Goal: Information Seeking & Learning: Learn about a topic

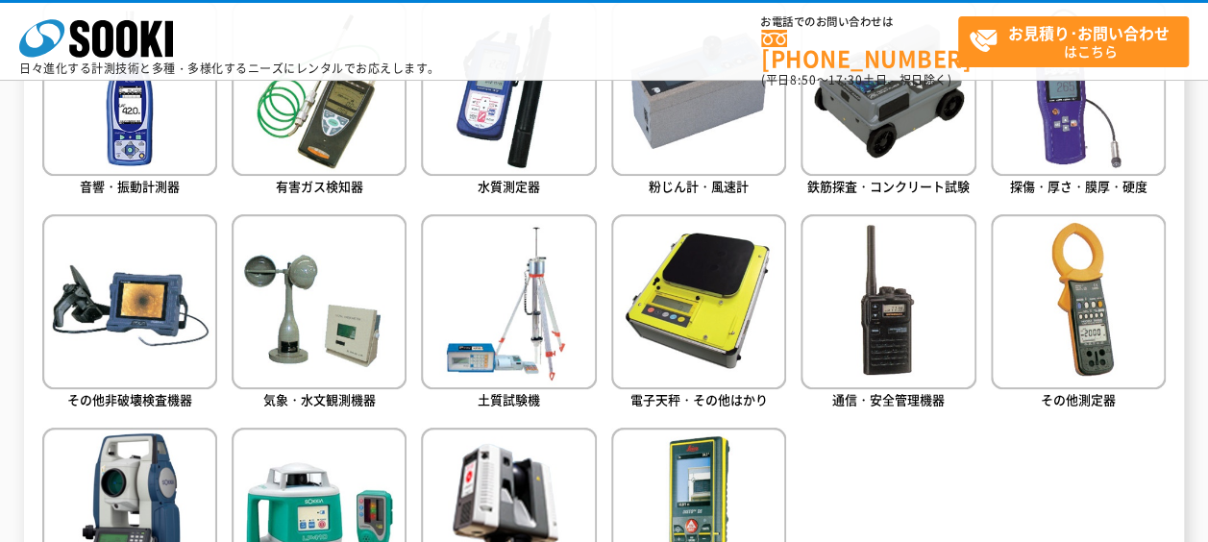
scroll to position [961, 0]
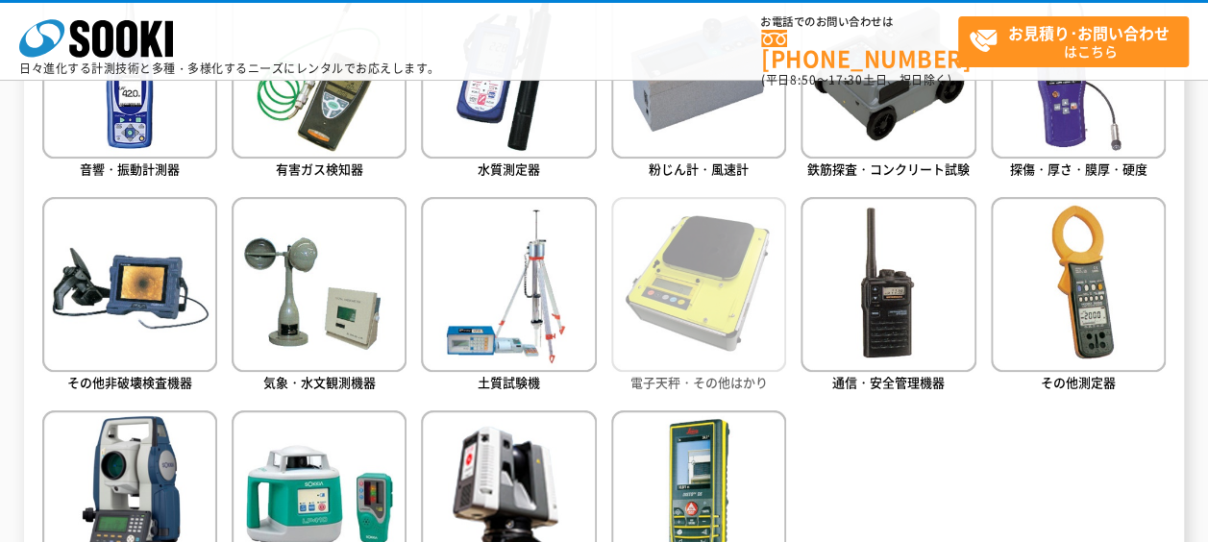
click at [733, 326] on img at bounding box center [698, 284] width 175 height 175
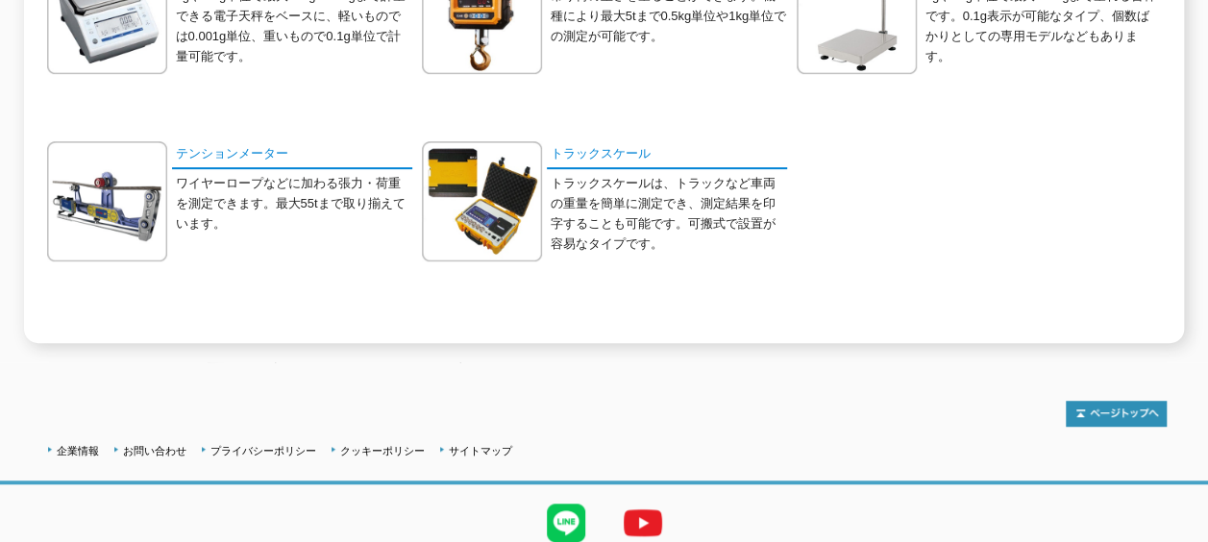
scroll to position [384, 0]
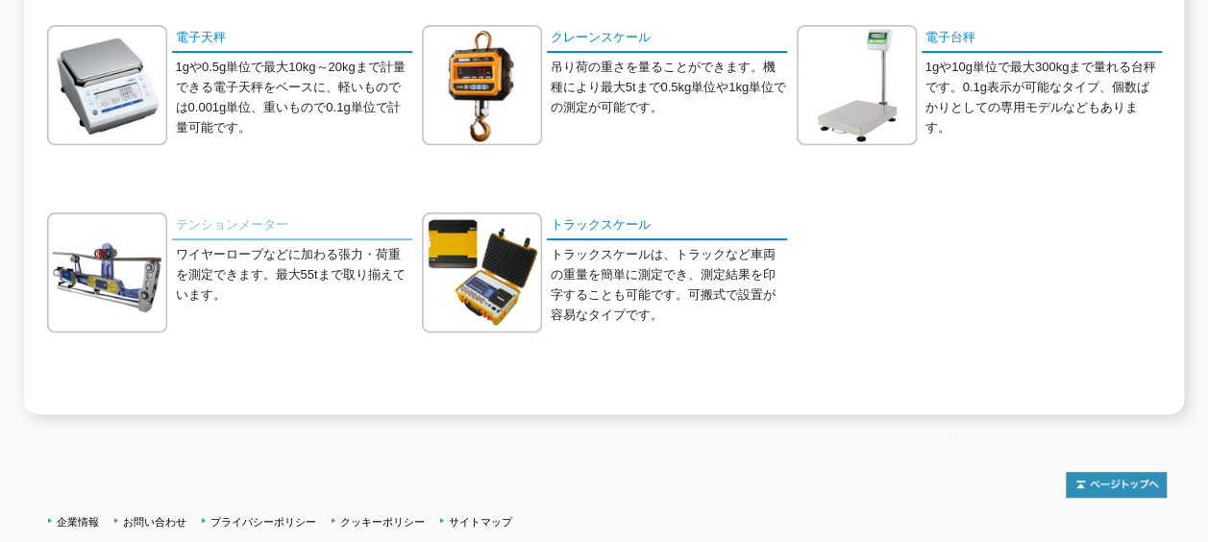
click at [231, 213] on link "テンションメーター" at bounding box center [292, 226] width 240 height 28
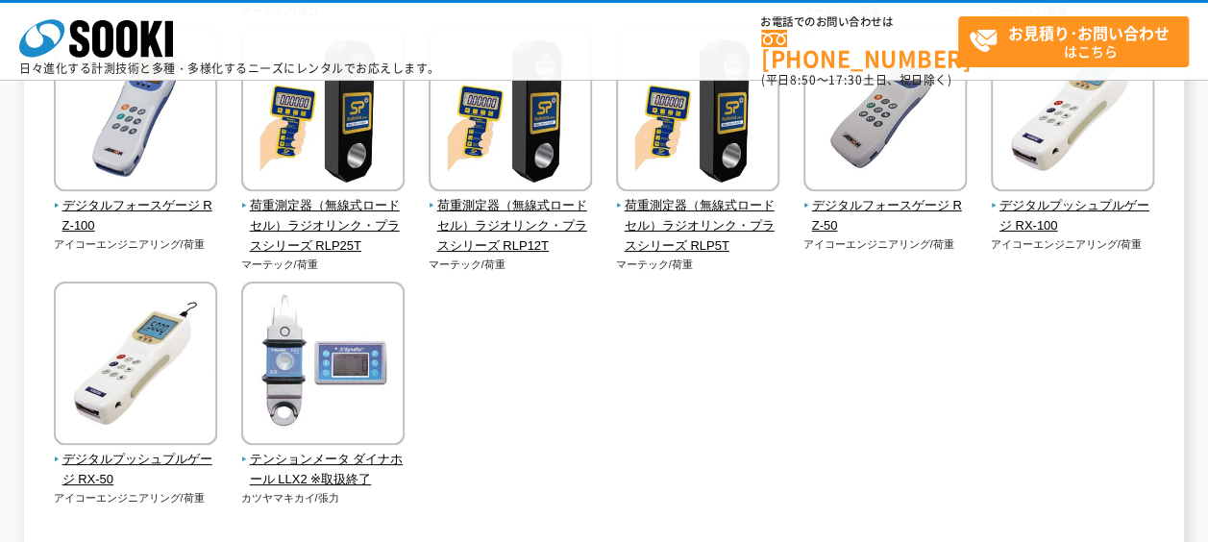
scroll to position [719, 0]
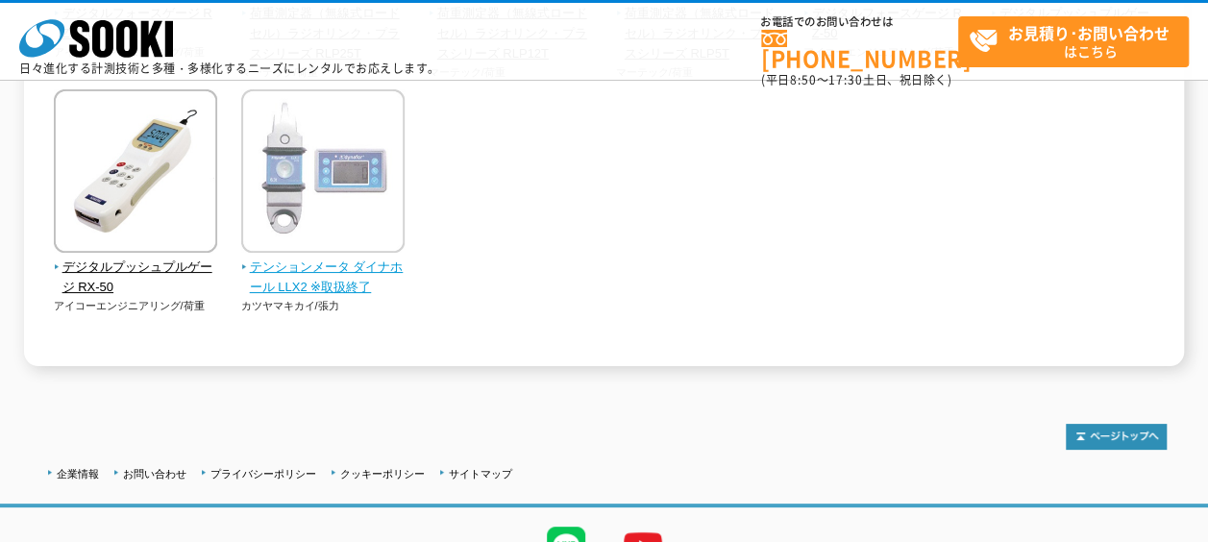
click at [350, 269] on span "テンションメータ ダイナホール LLX2 ※取扱終了" at bounding box center [323, 278] width 164 height 40
click at [375, 266] on span "テンションメータ ダイナホール LLX2 ※取扱終了" at bounding box center [323, 278] width 164 height 40
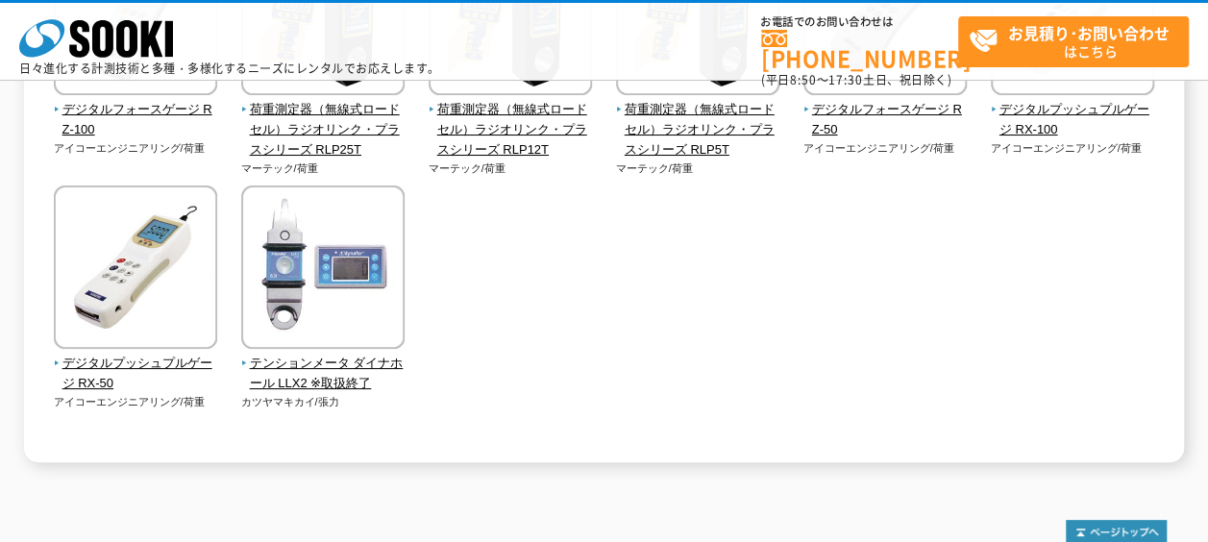
scroll to position [431, 0]
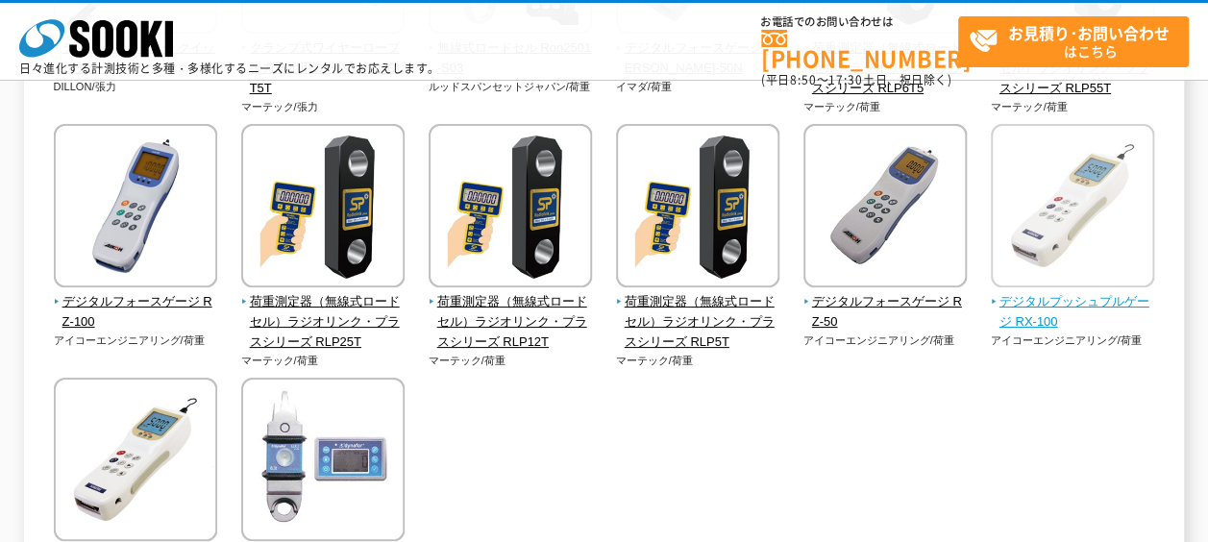
click at [1080, 300] on span "デジタルプッシュプルゲージ RX-100" at bounding box center [1073, 312] width 164 height 40
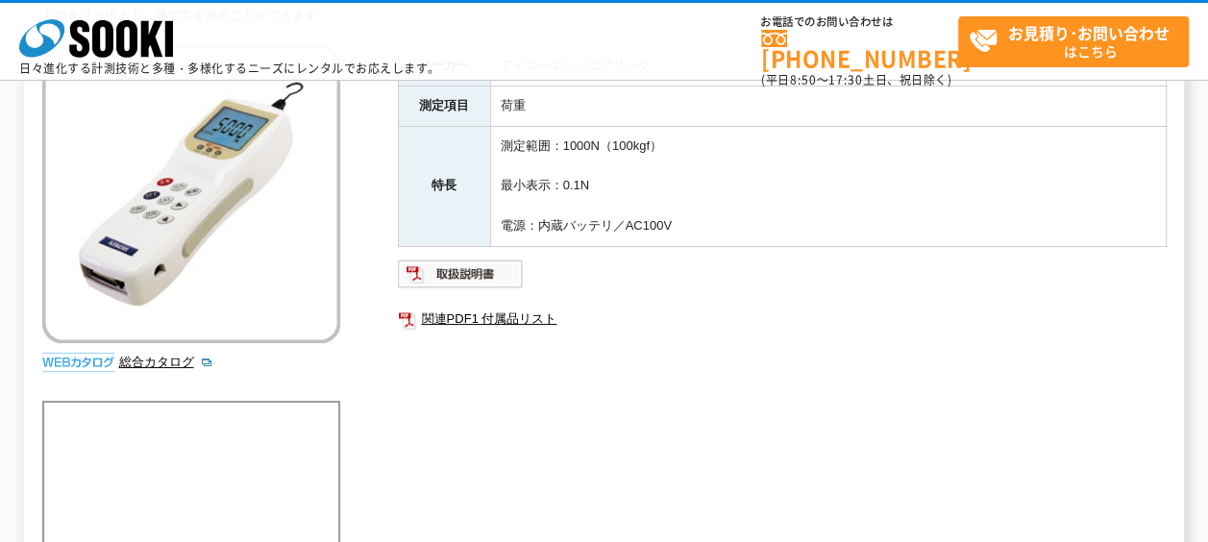
scroll to position [288, 0]
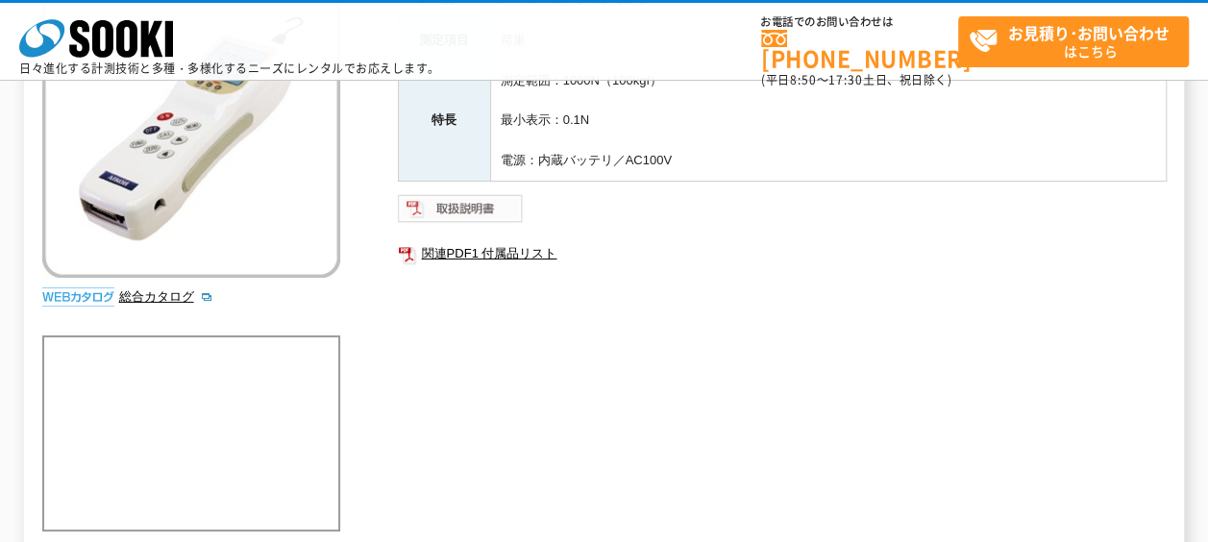
click at [471, 210] on img at bounding box center [461, 208] width 126 height 31
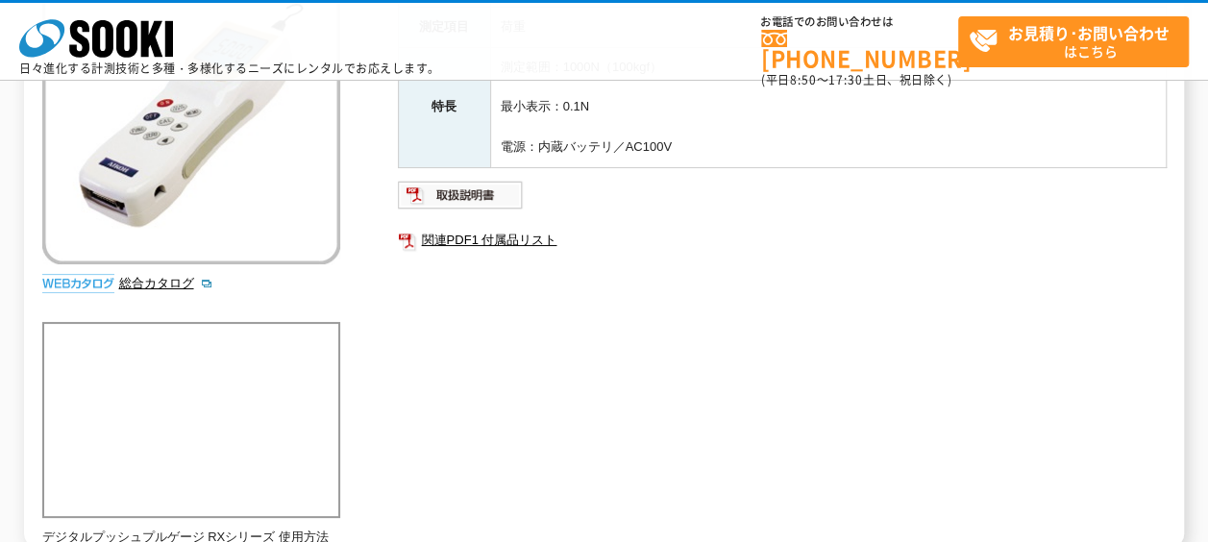
scroll to position [192, 0]
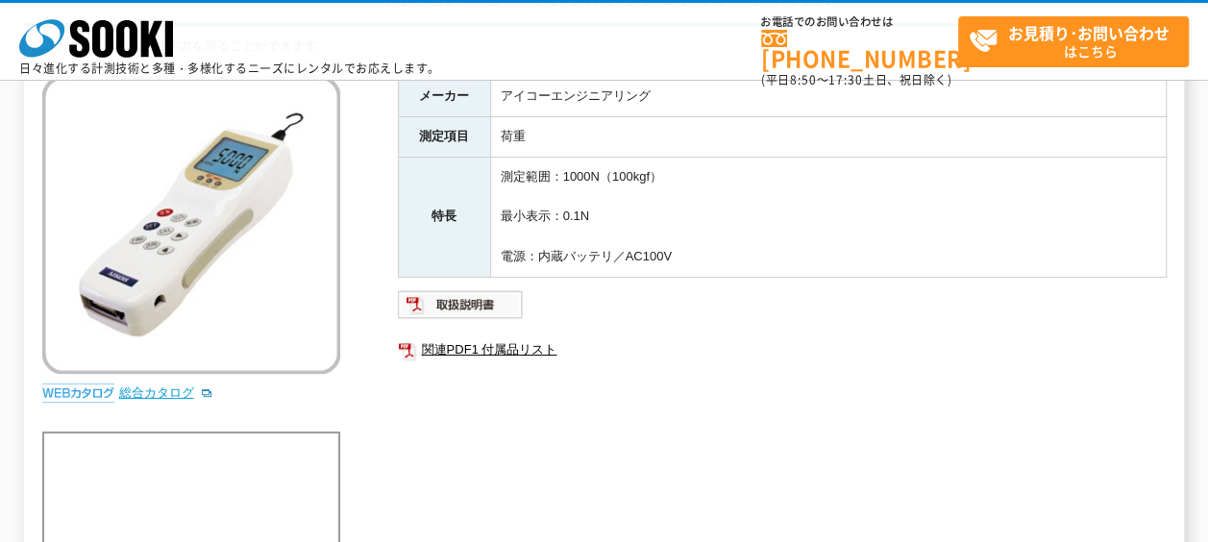
click at [158, 388] on link "総合カタログ" at bounding box center [166, 392] width 94 height 14
